Goal: Find specific page/section: Find specific page/section

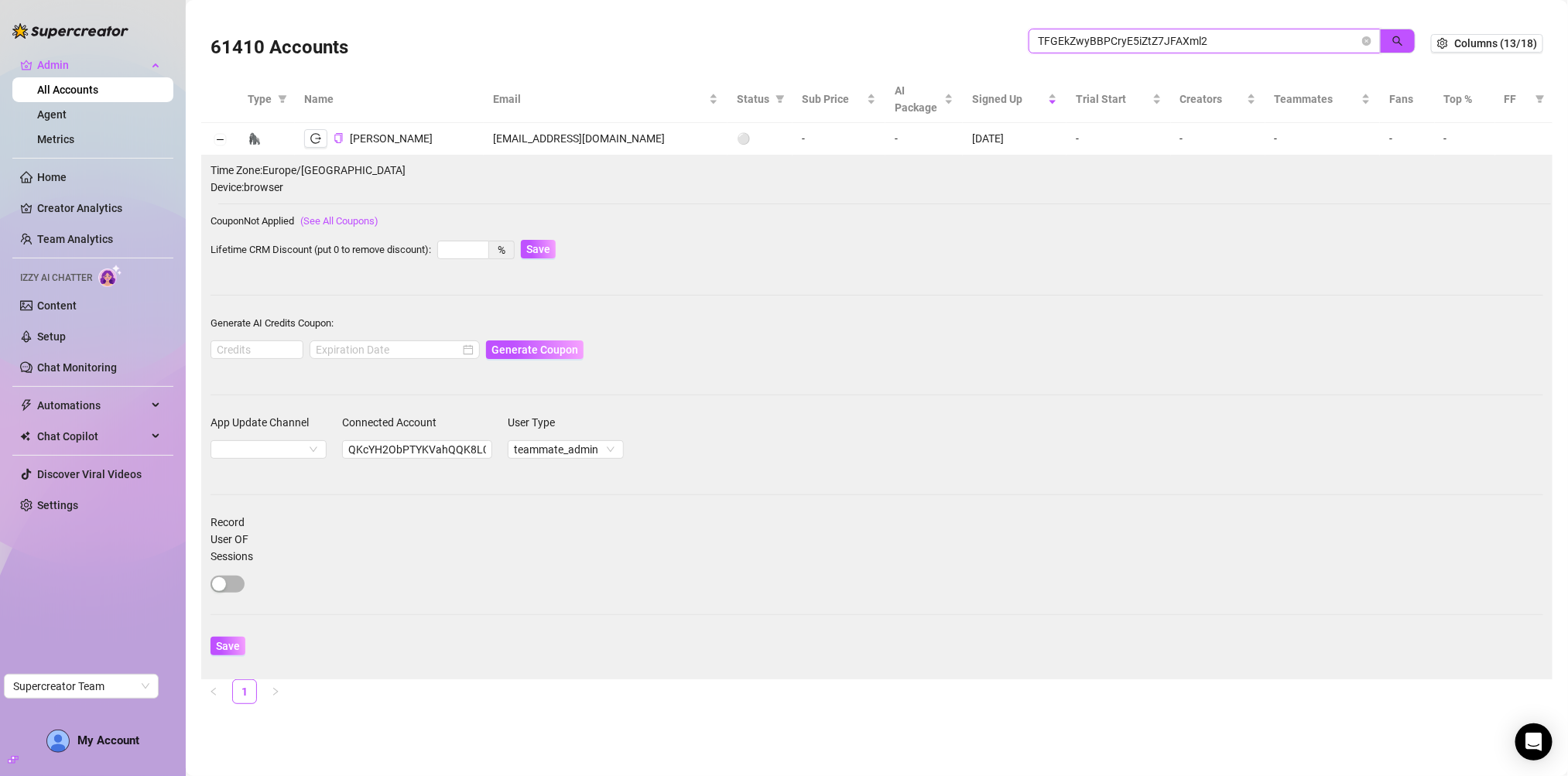
click at [1168, 44] on input "TFGEkZwyBBPCryE5iZtZ7JFAXml2" at bounding box center [1198, 41] width 321 height 17
paste input "UEgW6mkkb1aV1J5Auc2IkqTIUw33"
type input "UEgW6mkkb1aV1J5Auc2IkqTIUw33"
